Goal: Use online tool/utility: Utilize a website feature to perform a specific function

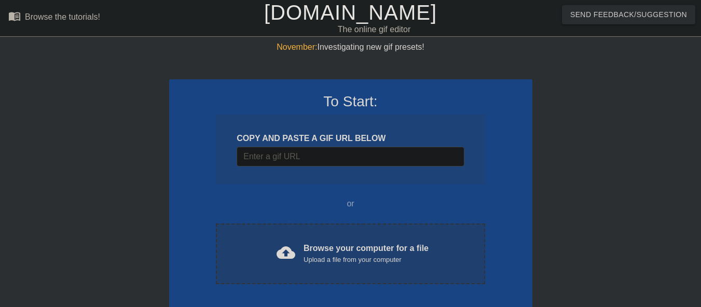
click at [322, 251] on div "Browse your computer for a file Upload a file from your computer" at bounding box center [366, 253] width 125 height 23
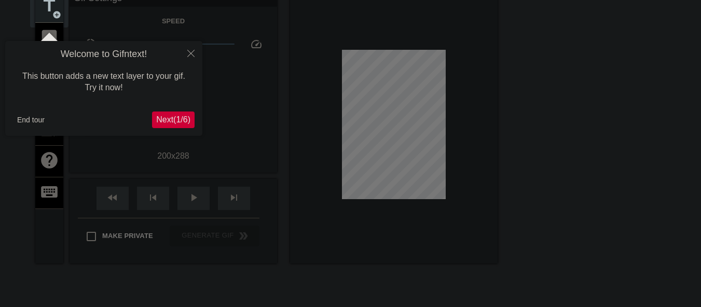
scroll to position [25, 0]
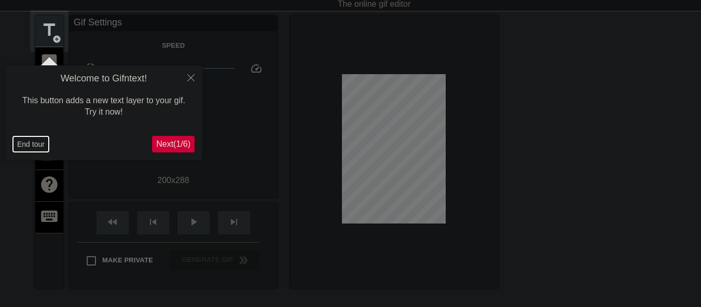
click at [24, 142] on button "End tour" at bounding box center [31, 144] width 36 height 16
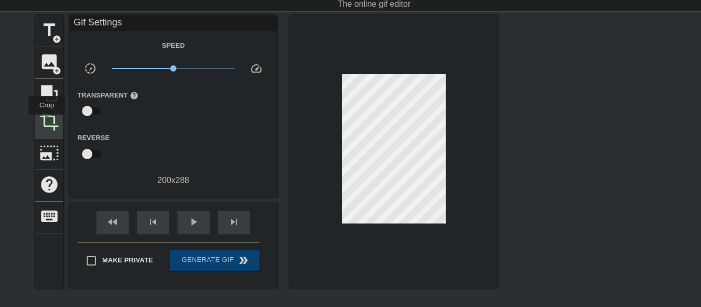
click at [47, 122] on span "crop" at bounding box center [49, 122] width 20 height 20
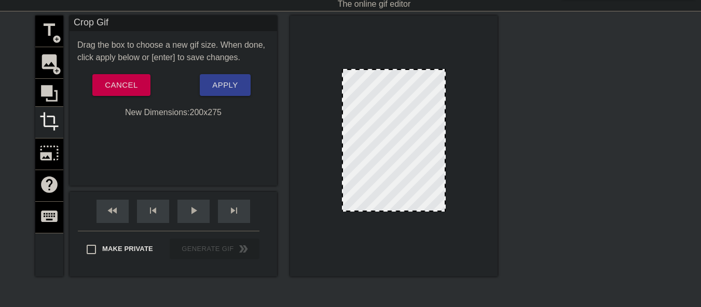
drag, startPoint x: 401, startPoint y: 218, endPoint x: 400, endPoint y: 211, distance: 6.9
click at [400, 211] on div at bounding box center [394, 210] width 102 height 5
click at [210, 76] on button "Apply" at bounding box center [225, 85] width 50 height 22
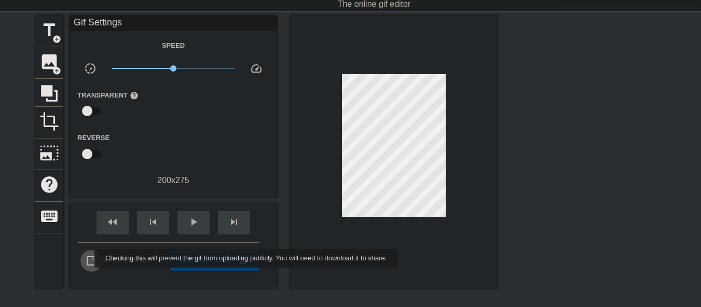
click at [88, 258] on input "Make Private" at bounding box center [91, 261] width 22 height 22
checkbox input "true"
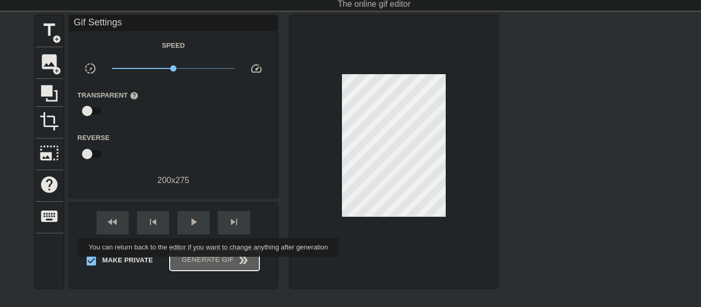
click at [210, 265] on span "Generate Gif double_arrow" at bounding box center [214, 260] width 81 height 12
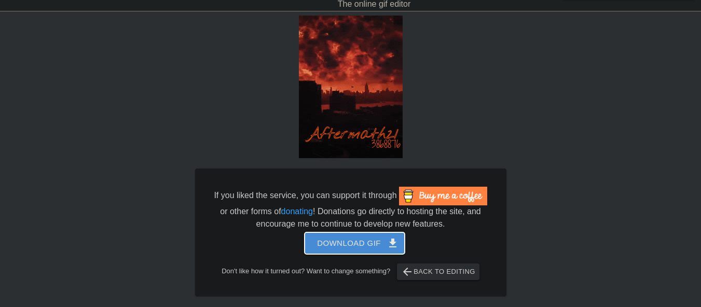
click at [345, 244] on span "Download gif get_app" at bounding box center [354, 243] width 75 height 13
